Goal: Transaction & Acquisition: Purchase product/service

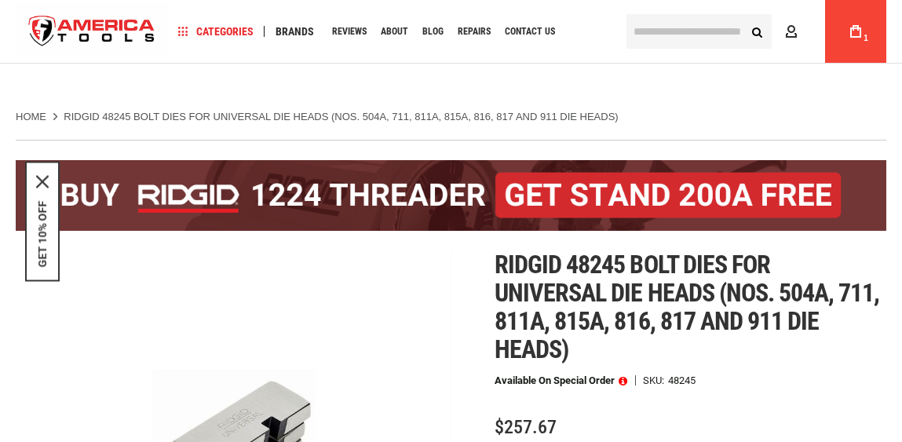
click at [698, 36] on input "text" at bounding box center [699, 31] width 145 height 35
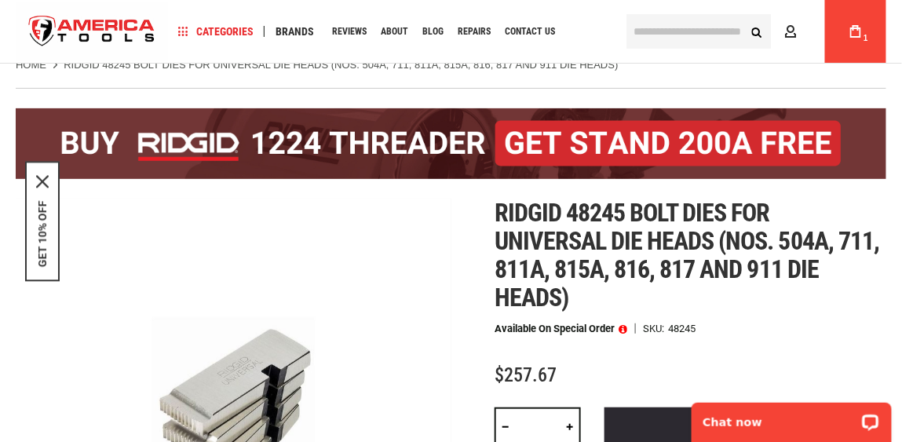
paste input "*****"
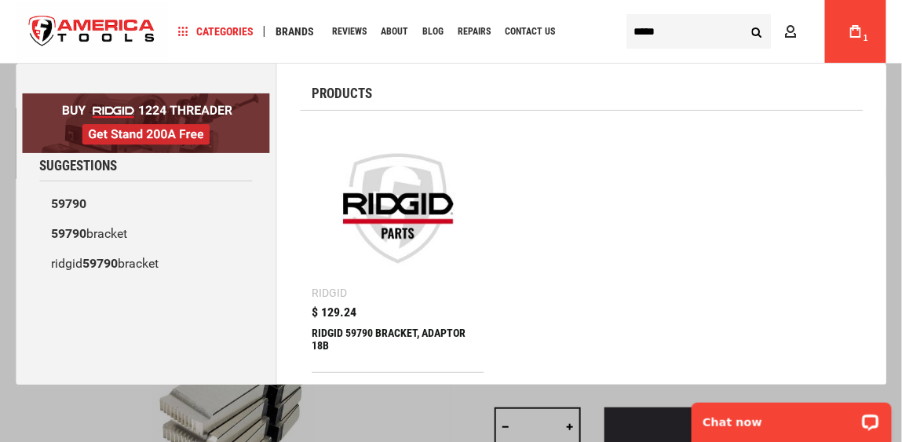
type input "*****"
click at [424, 205] on img at bounding box center [398, 208] width 156 height 156
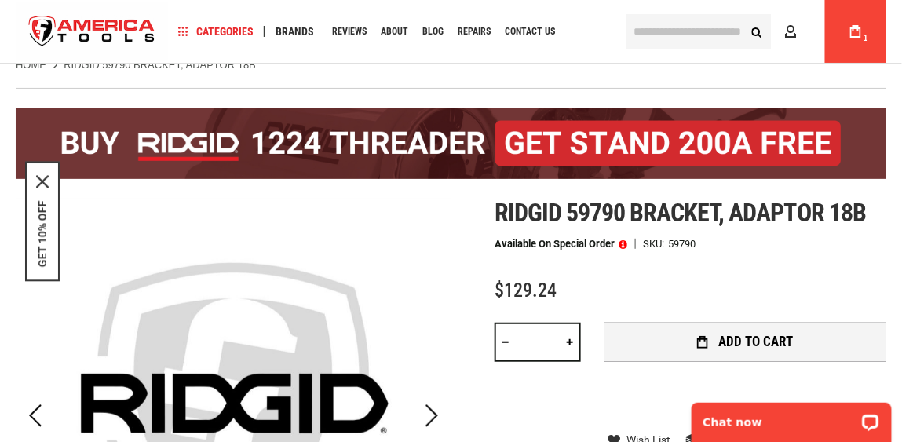
click at [731, 349] on span "Add to Cart" at bounding box center [755, 341] width 75 height 13
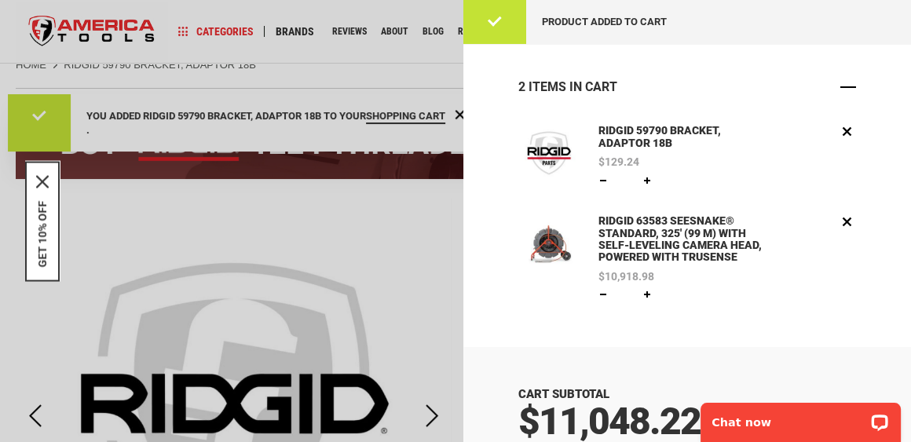
click at [846, 93] on span "Close" at bounding box center [848, 87] width 16 height 16
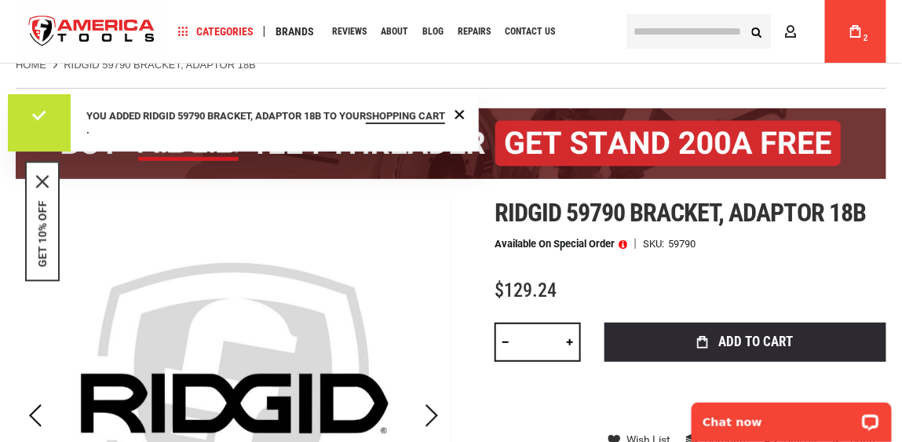
click at [861, 20] on link "My Cart 2" at bounding box center [856, 31] width 30 height 63
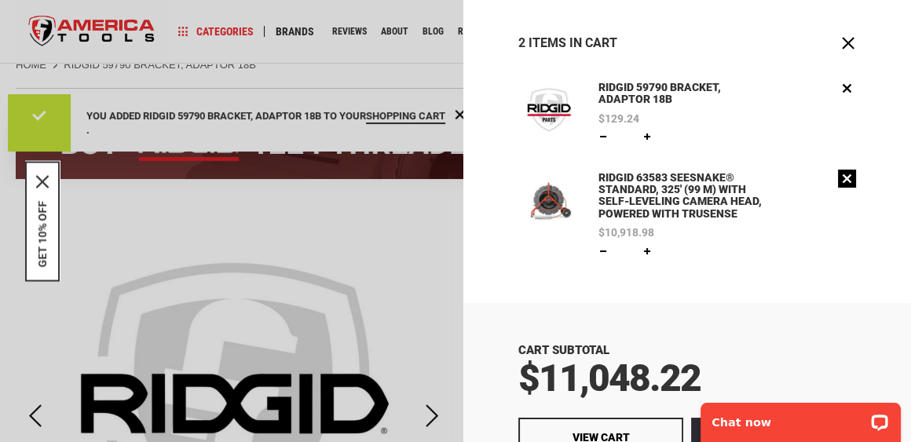
click at [844, 179] on link "Remove" at bounding box center [847, 179] width 18 height 18
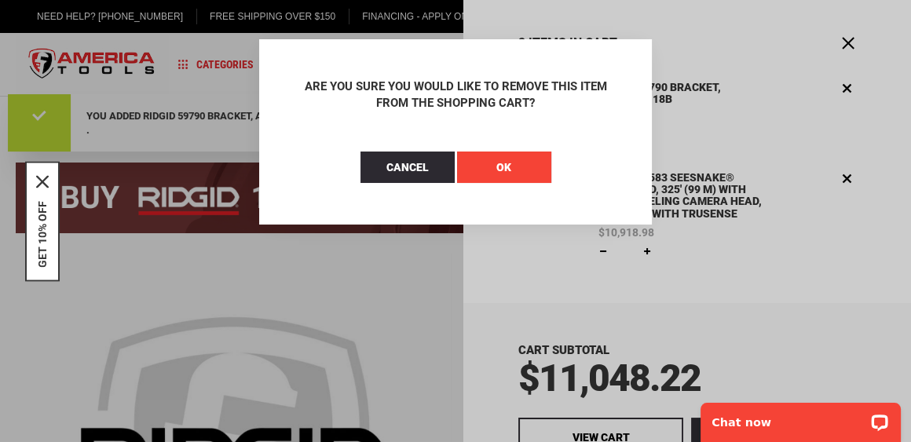
click at [508, 170] on span "OK" at bounding box center [503, 167] width 15 height 13
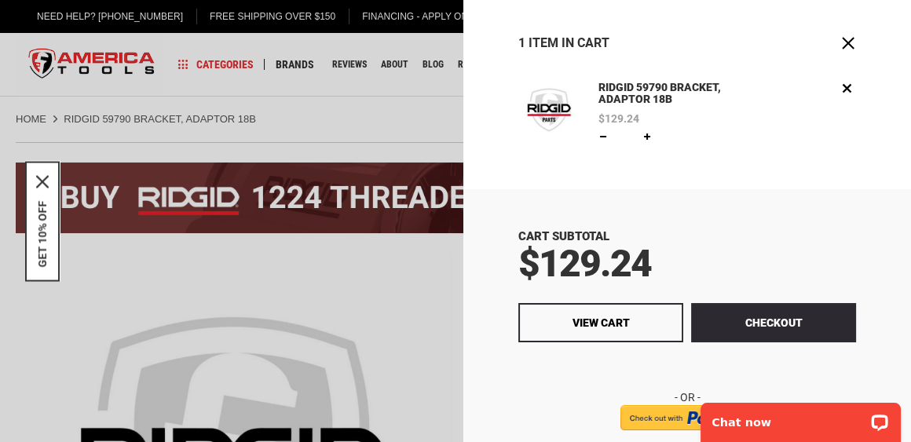
click at [841, 86] on link "Remove" at bounding box center [847, 88] width 18 height 18
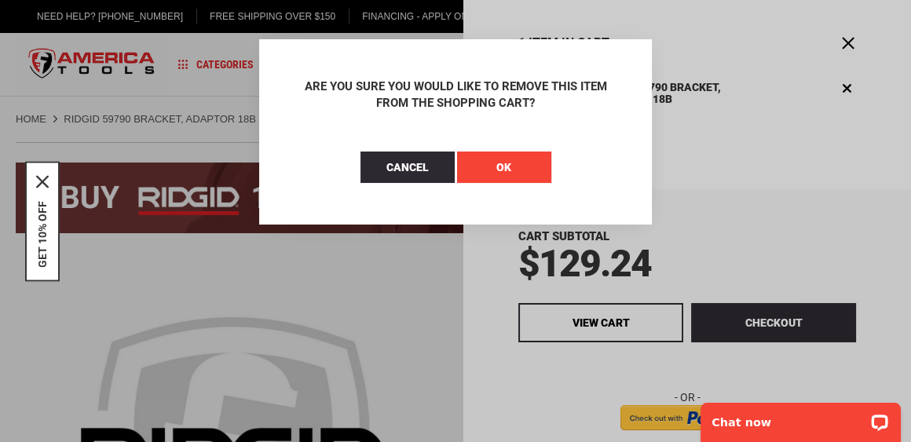
click at [481, 163] on button "OK" at bounding box center [504, 167] width 94 height 31
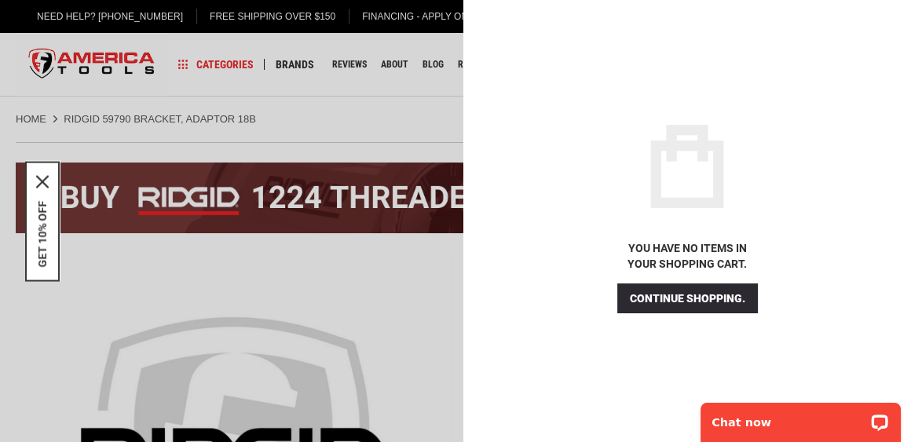
click at [411, 133] on div at bounding box center [455, 221] width 911 height 442
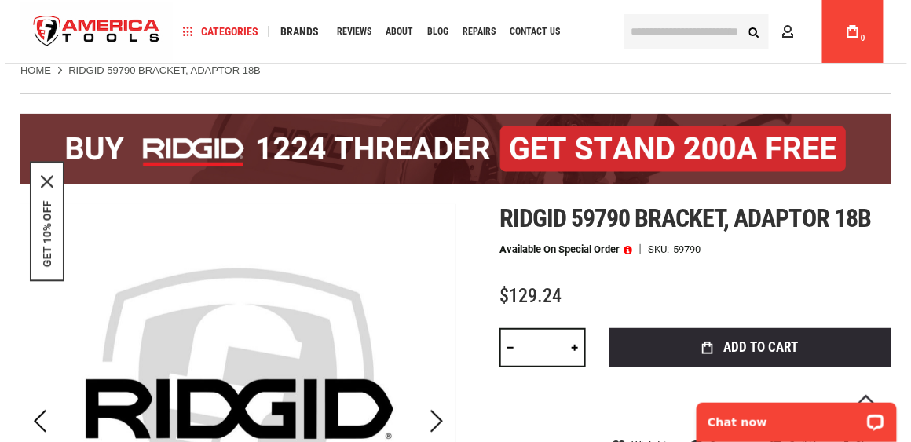
scroll to position [156, 0]
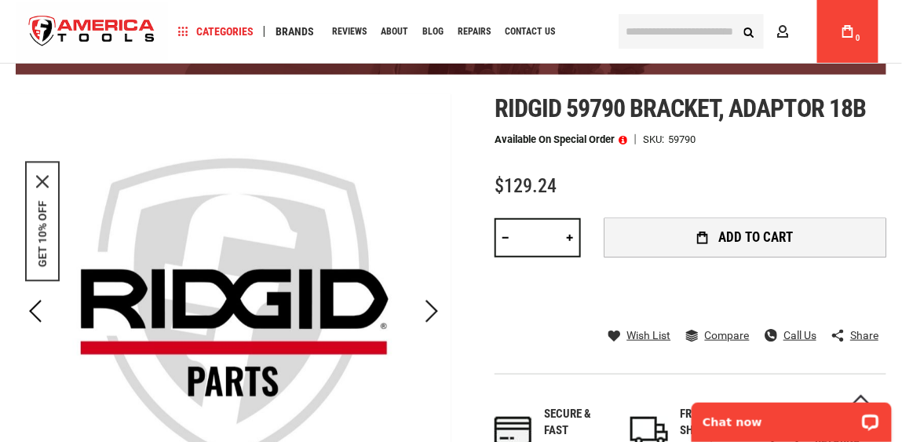
click at [709, 243] on button "Add to Cart" at bounding box center [746, 237] width 282 height 39
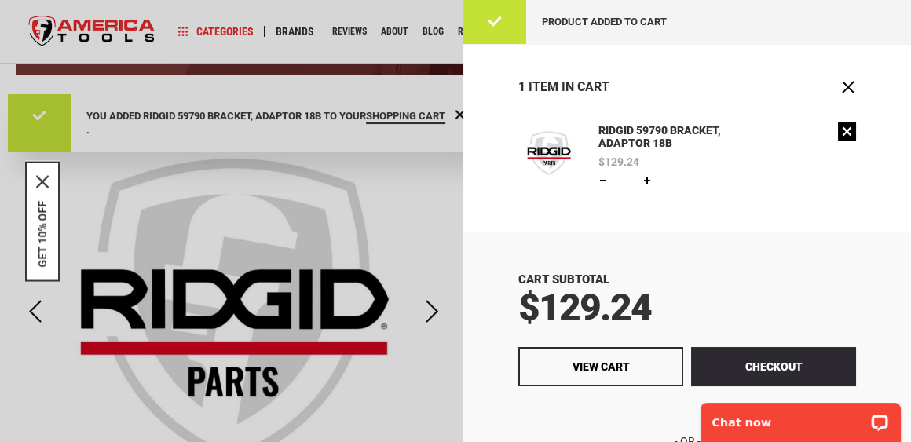
click at [839, 133] on link "Remove" at bounding box center [847, 131] width 18 height 18
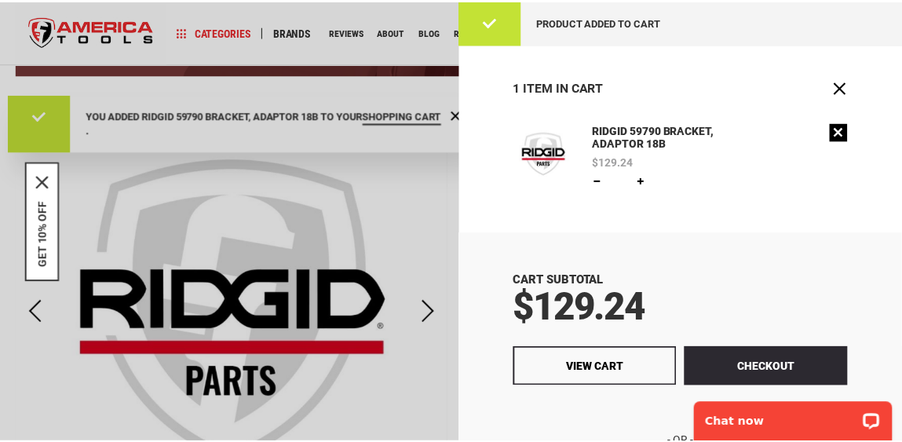
scroll to position [0, 0]
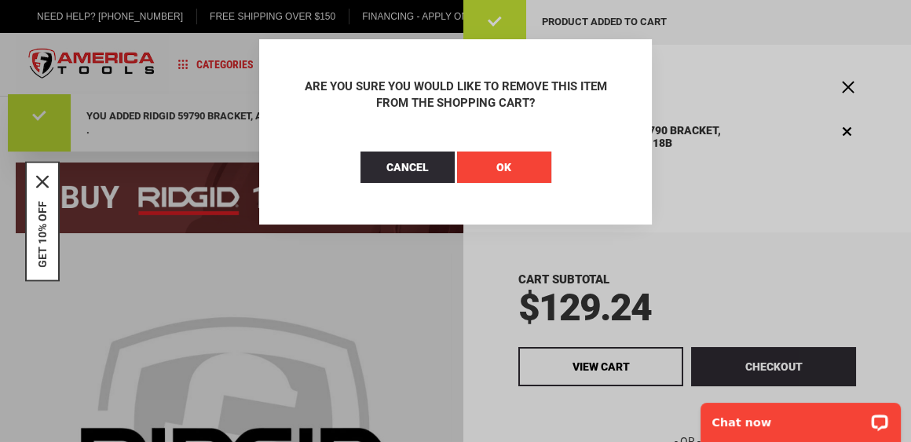
click at [514, 174] on button "OK" at bounding box center [504, 167] width 94 height 31
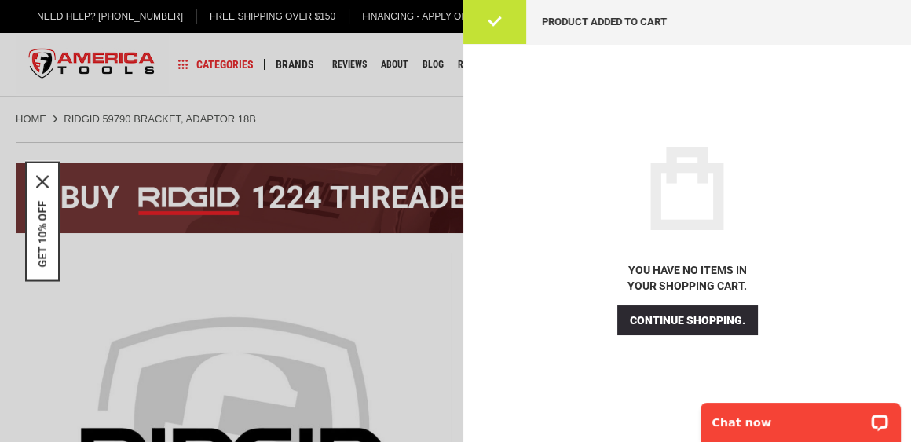
click at [440, 147] on div at bounding box center [455, 221] width 911 height 442
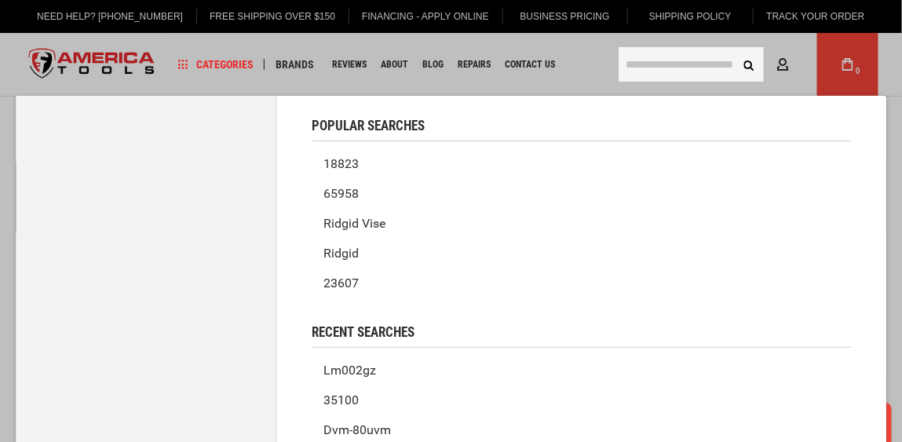
click at [696, 63] on input "text" at bounding box center [691, 64] width 145 height 35
paste input "*****"
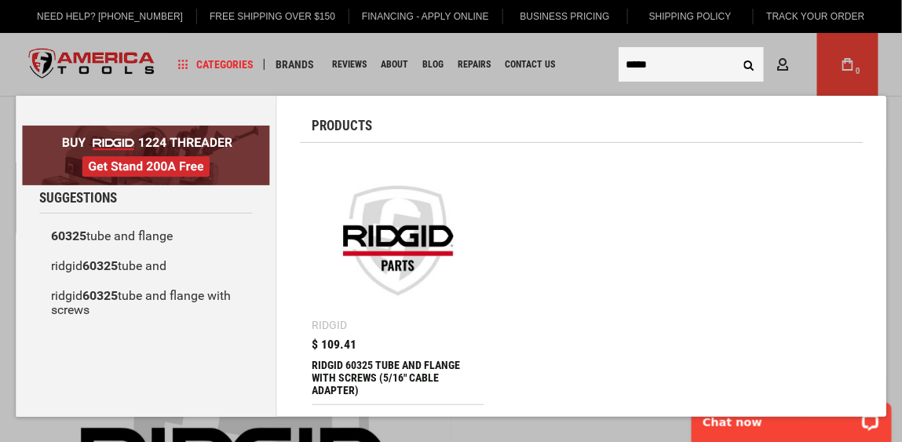
type input "*****"
click at [428, 213] on img at bounding box center [398, 241] width 156 height 156
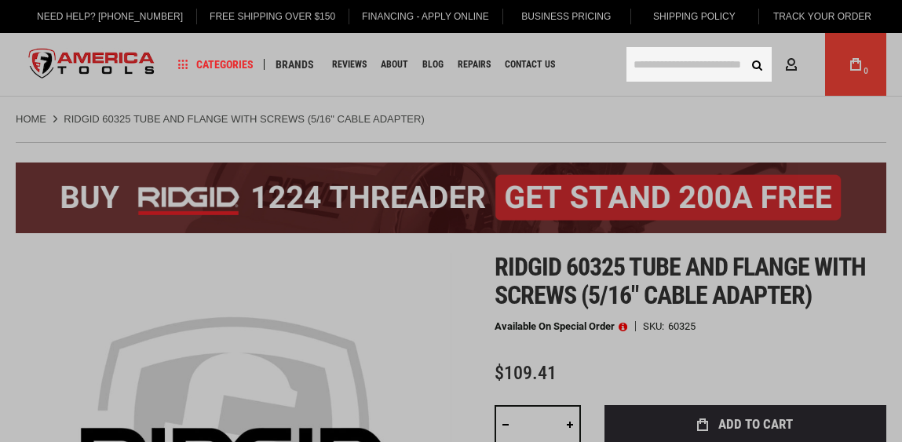
click at [672, 69] on input "text" at bounding box center [699, 64] width 145 height 35
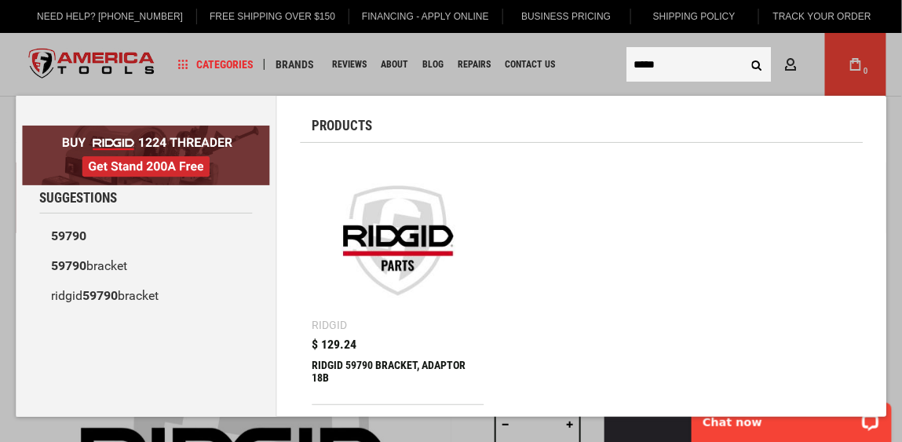
type input "*****"
click at [392, 185] on img at bounding box center [398, 241] width 156 height 156
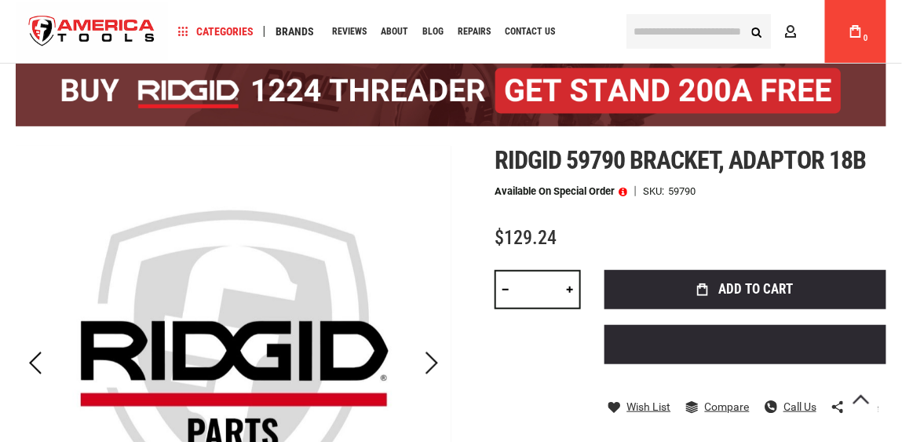
type input "******"
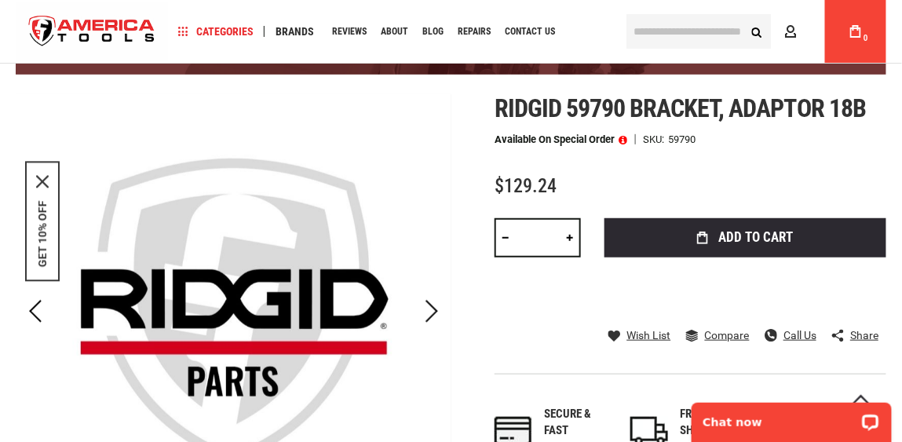
click at [646, 214] on div "Ridgid 59790 bracket, adaptor 18b Available on Special Order SKU 59790 $129.24 …" at bounding box center [691, 290] width 392 height 393
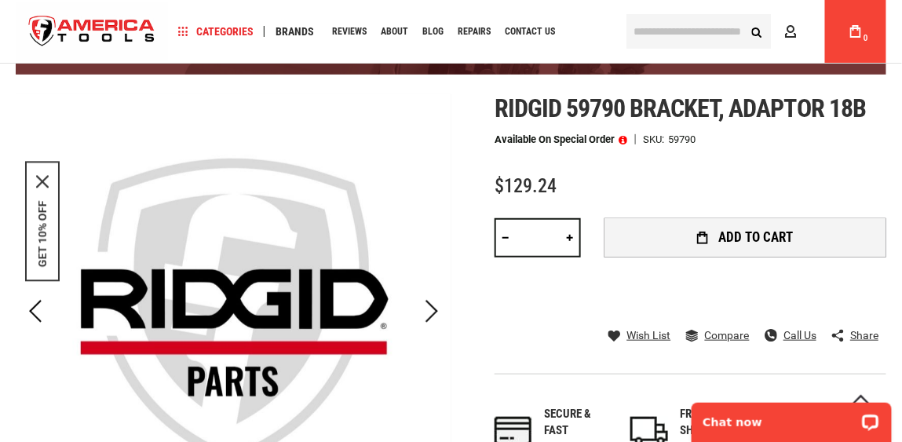
click at [663, 236] on button "Add to Cart" at bounding box center [746, 237] width 282 height 39
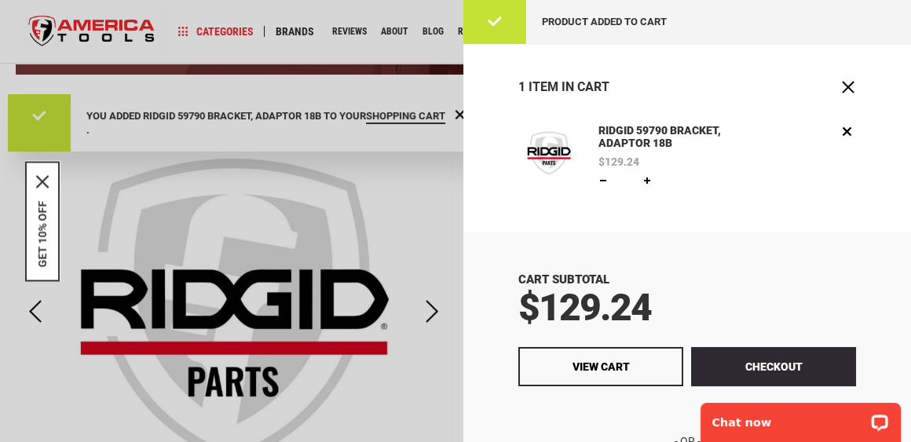
click at [433, 207] on div at bounding box center [455, 221] width 911 height 442
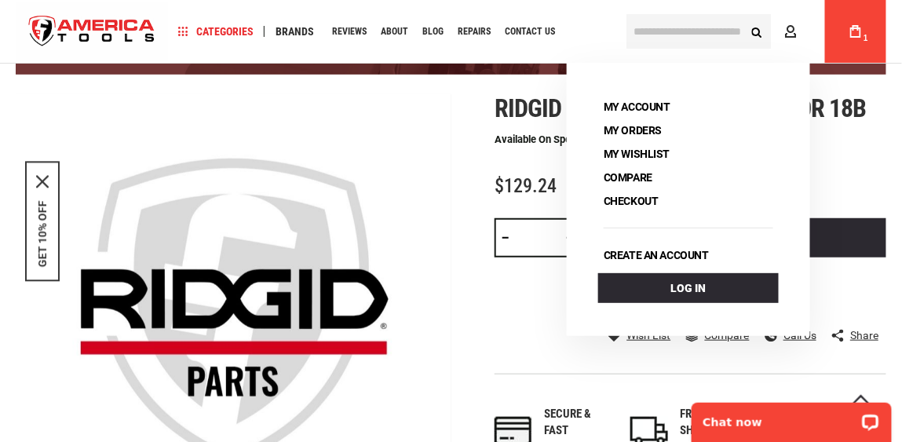
click at [864, 39] on span "1" at bounding box center [866, 38] width 5 height 9
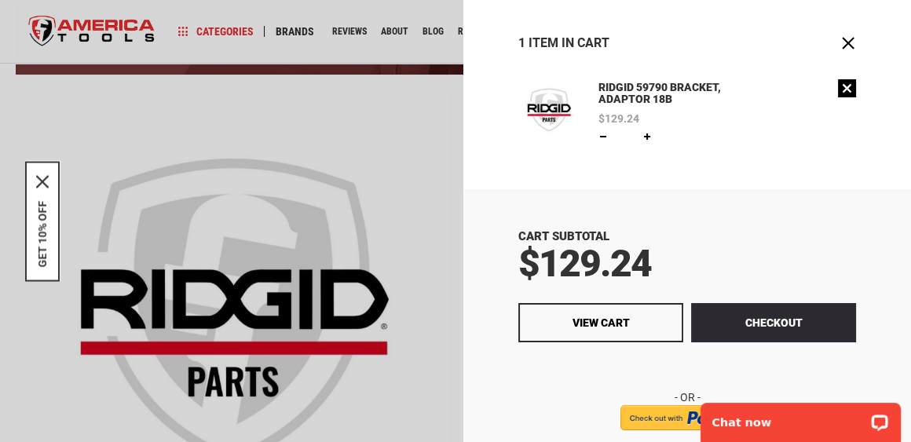
click at [841, 90] on link "Remove" at bounding box center [847, 88] width 18 height 18
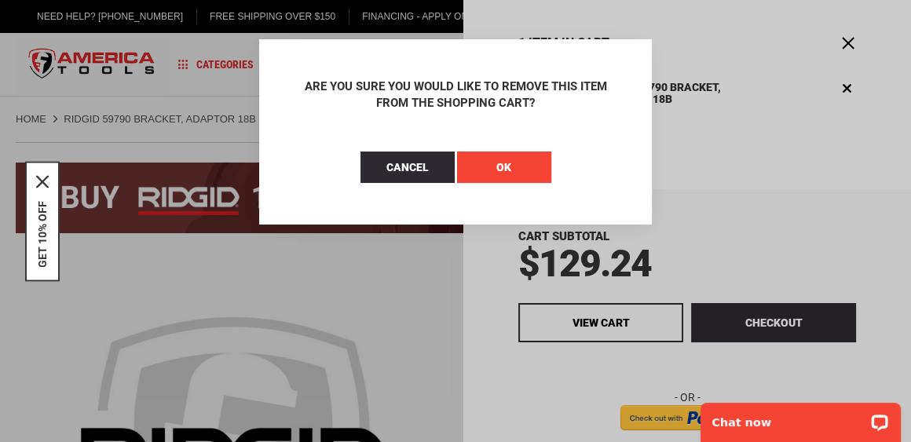
click at [518, 171] on button "OK" at bounding box center [504, 167] width 94 height 31
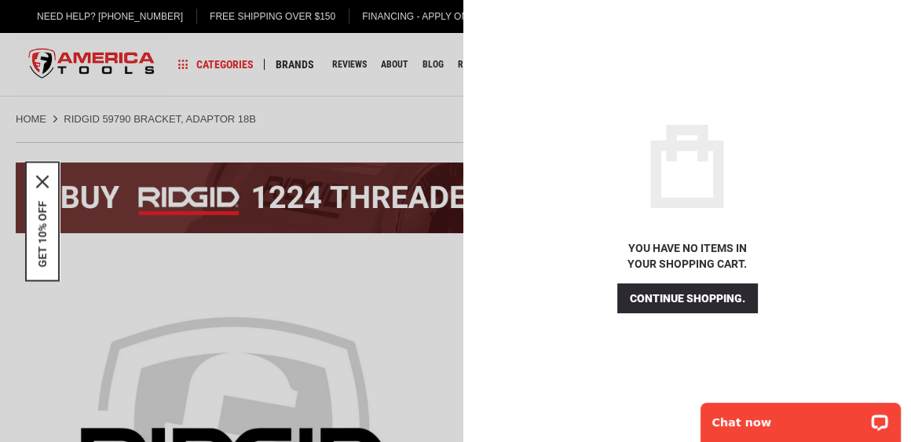
click at [396, 124] on div at bounding box center [455, 221] width 911 height 442
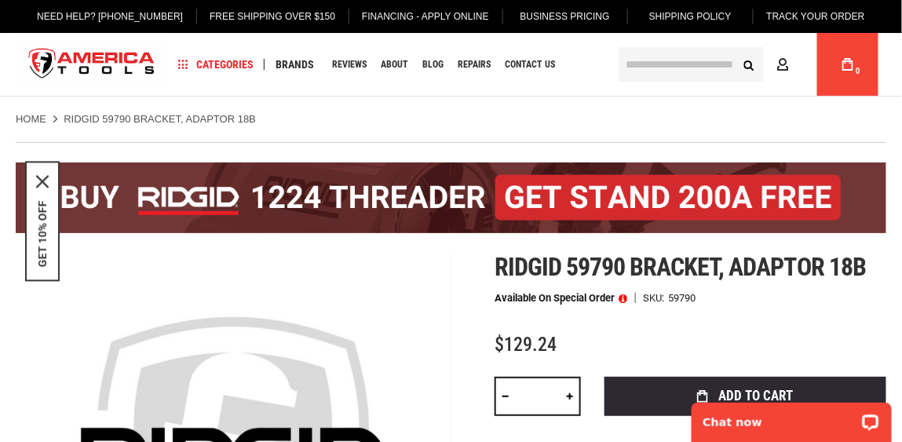
click at [561, 101] on div "Home RIDGID 59790 BRACKET, ADAPTOR 18B" at bounding box center [451, 112] width 902 height 30
